Goal: Information Seeking & Learning: Check status

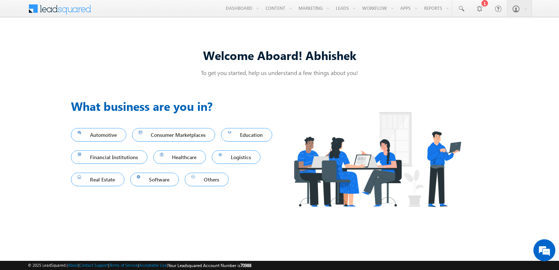
drag, startPoint x: 354, startPoint y: 38, endPoint x: 253, endPoint y: 65, distance: 104.2
click at [0, 0] on link "Manage Leads" at bounding box center [0, 0] width 0 height 0
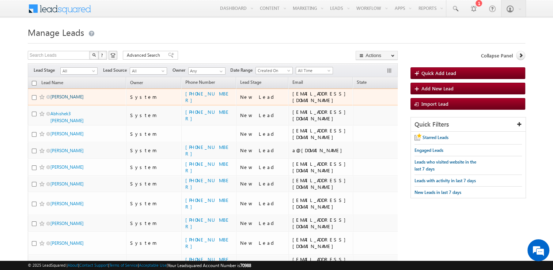
drag, startPoint x: 59, startPoint y: 89, endPoint x: 60, endPoint y: 94, distance: 5.7
click at [59, 89] on td "[PERSON_NAME]" at bounding box center [77, 97] width 99 height 17
click at [61, 96] on link "[PERSON_NAME]" at bounding box center [66, 96] width 33 height 5
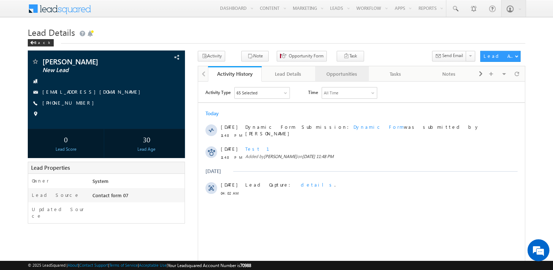
click at [366, 75] on link "Opportunities" at bounding box center [342, 73] width 54 height 15
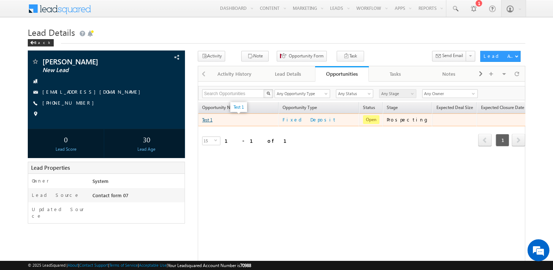
click at [208, 117] on link "Test 1" at bounding box center [207, 119] width 10 height 5
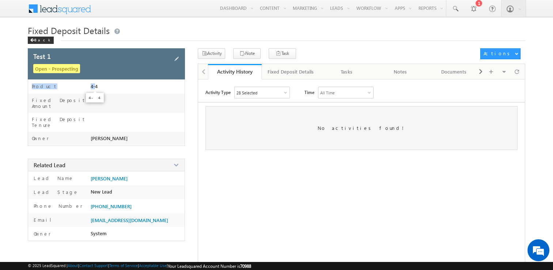
drag, startPoint x: 30, startPoint y: 88, endPoint x: 95, endPoint y: 88, distance: 64.7
click at [95, 88] on div "Product 4-4" at bounding box center [106, 82] width 157 height 22
drag, startPoint x: 95, startPoint y: 88, endPoint x: 101, endPoint y: 87, distance: 6.0
click at [101, 87] on div "4-4" at bounding box center [133, 88] width 85 height 10
drag, startPoint x: 98, startPoint y: 85, endPoint x: 86, endPoint y: 83, distance: 12.3
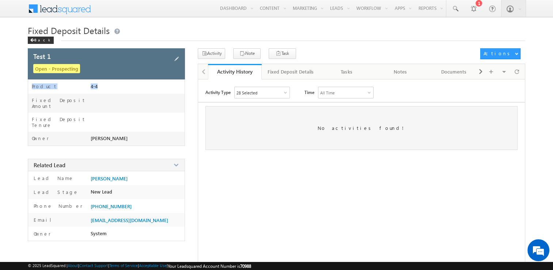
click at [86, 83] on div "Product 4-4" at bounding box center [106, 82] width 157 height 22
click at [285, 70] on div "Fixed Deposit Details" at bounding box center [291, 71] width 46 height 9
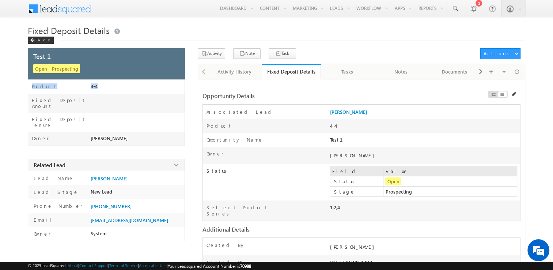
drag, startPoint x: 329, startPoint y: 124, endPoint x: 340, endPoint y: 124, distance: 11.3
click at [340, 124] on div "Product 4-4" at bounding box center [361, 126] width 317 height 14
